Goal: Check status: Check status

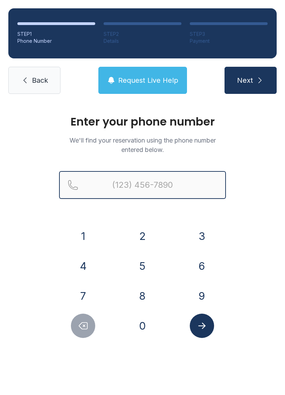
click at [140, 183] on input "Reservation phone number" at bounding box center [142, 185] width 167 height 28
type input "("
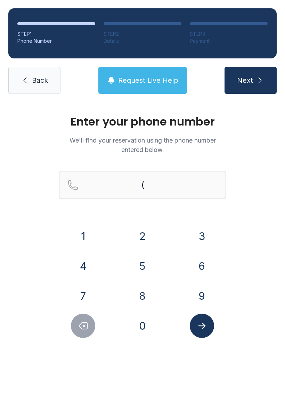
click at [267, 240] on div "Enter your phone number We'll find your reservation using the phone number ente…" at bounding box center [142, 233] width 285 height 263
click at [146, 292] on button "8" at bounding box center [142, 296] width 24 height 24
click at [85, 261] on button "4" at bounding box center [83, 266] width 24 height 24
click at [206, 233] on button "3" at bounding box center [202, 236] width 24 height 24
click at [86, 291] on button "7" at bounding box center [83, 296] width 24 height 24
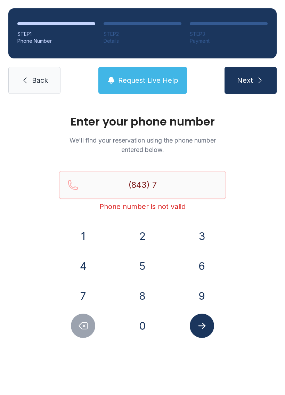
click at [147, 295] on button "8" at bounding box center [142, 296] width 24 height 24
click at [206, 242] on button "3" at bounding box center [202, 236] width 24 height 24
click at [144, 330] on button "0" at bounding box center [142, 325] width 24 height 24
click at [206, 269] on button "6" at bounding box center [202, 266] width 24 height 24
click at [87, 235] on button "1" at bounding box center [83, 236] width 24 height 24
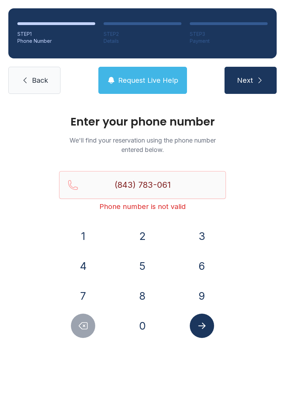
click at [202, 295] on button "9" at bounding box center [202, 296] width 24 height 24
type input "[PHONE_NUMBER]"
click at [198, 326] on icon "Submit lookup form" at bounding box center [202, 325] width 10 height 10
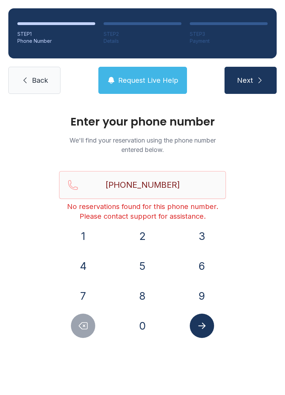
click at [29, 84] on link "Back" at bounding box center [34, 80] width 52 height 27
